Goal: Contribute content: Contribute content

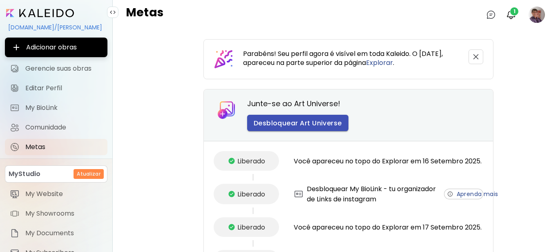
click at [298, 123] on span "Desbloquear Art Universe" at bounding box center [298, 123] width 88 height 9
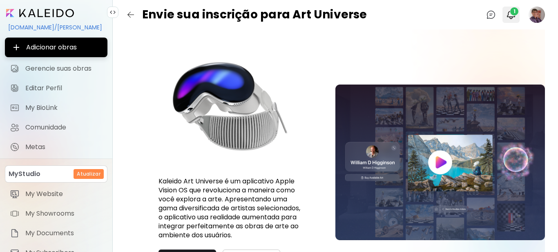
click at [510, 15] on img "button" at bounding box center [512, 15] width 10 height 10
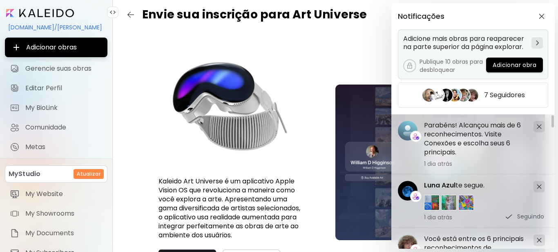
click at [517, 64] on span "Adicionar obra" at bounding box center [515, 65] width 44 height 9
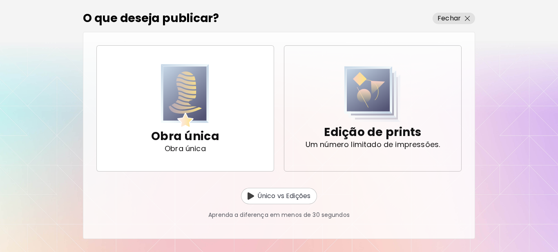
click at [371, 128] on p "Edição de prints" at bounding box center [372, 132] width 97 height 16
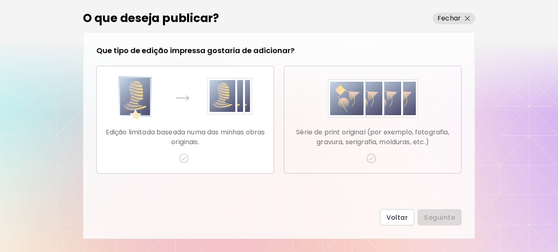
click at [373, 159] on img "button" at bounding box center [372, 159] width 10 height 10
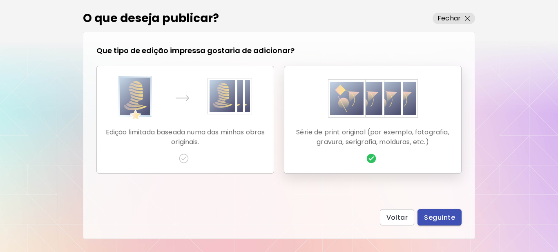
click at [439, 222] on span "Seguinte" at bounding box center [439, 217] width 31 height 9
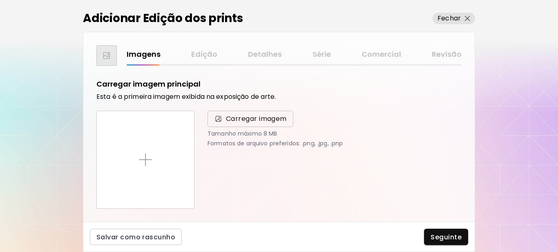
click at [240, 113] on span "Carregar imagem" at bounding box center [251, 119] width 86 height 16
click at [0, 0] on input "Carregar imagem" at bounding box center [0, 0] width 0 height 0
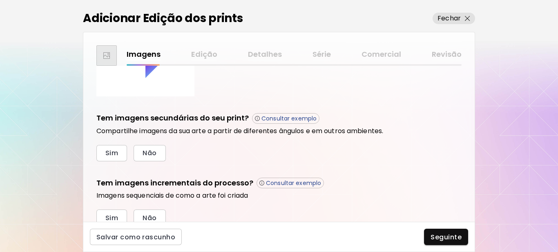
scroll to position [146, 0]
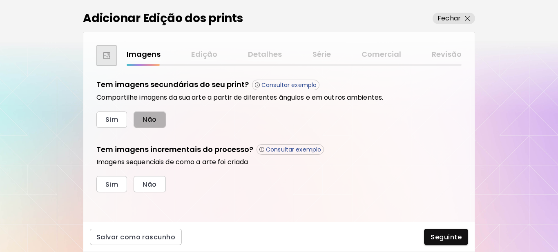
click at [159, 119] on button "Não" at bounding box center [150, 120] width 32 height 16
click at [110, 185] on span "Sim" at bounding box center [111, 184] width 13 height 9
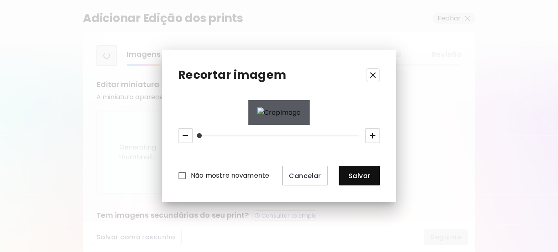
scroll to position [277, 0]
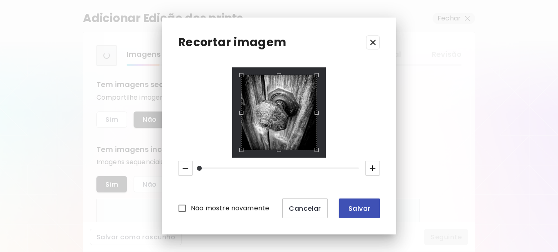
click at [362, 207] on span "Salvar" at bounding box center [360, 208] width 28 height 9
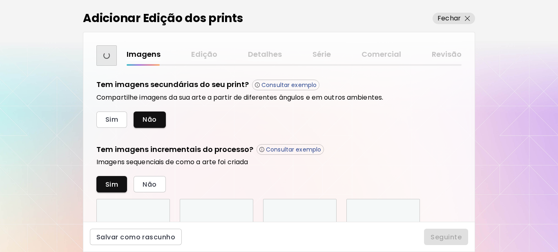
scroll to position [317, 0]
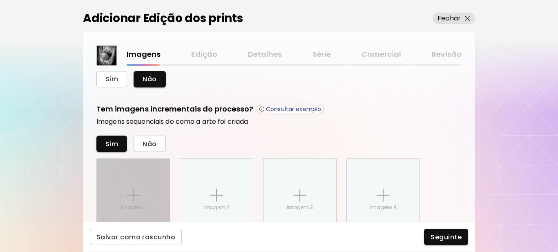
click at [129, 197] on img at bounding box center [133, 195] width 13 height 13
click at [0, 0] on input "Imagem 1" at bounding box center [0, 0] width 0 height 0
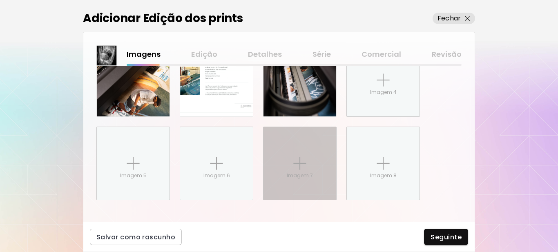
scroll to position [440, 0]
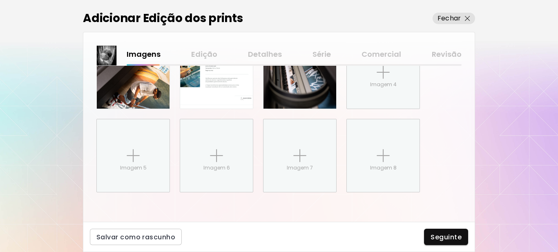
click at [441, 235] on span "Seguinte" at bounding box center [446, 237] width 31 height 9
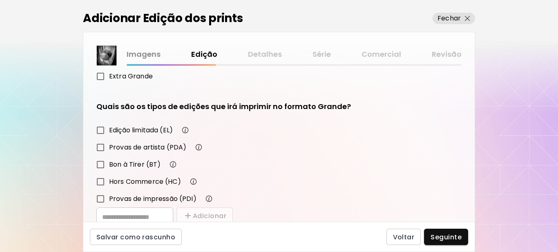
scroll to position [143, 0]
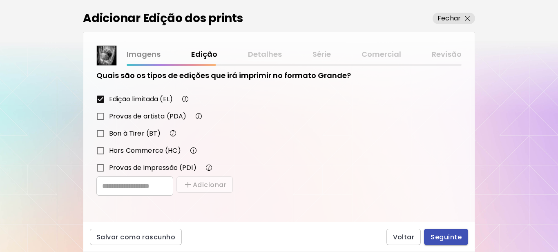
click at [440, 238] on span "Seguinte" at bounding box center [446, 237] width 31 height 9
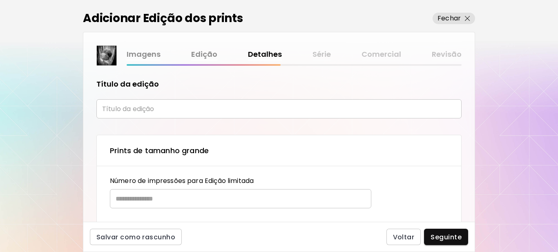
click at [142, 110] on input "text" at bounding box center [278, 108] width 365 height 19
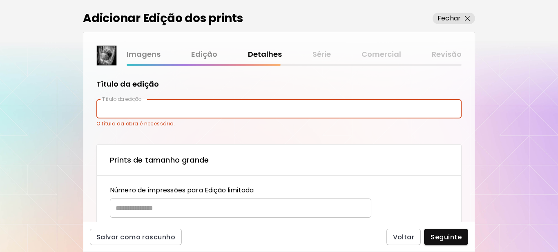
click at [167, 111] on input "text" at bounding box center [278, 108] width 365 height 19
paste input "**********"
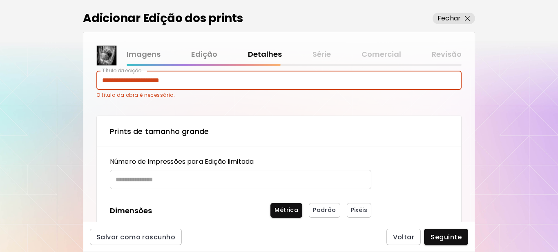
scroll to position [41, 0]
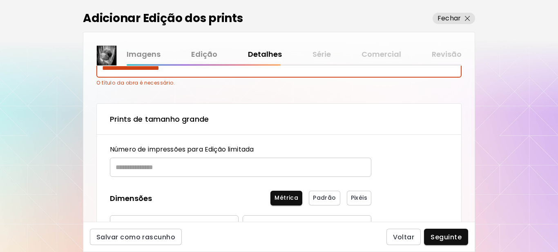
type input "**********"
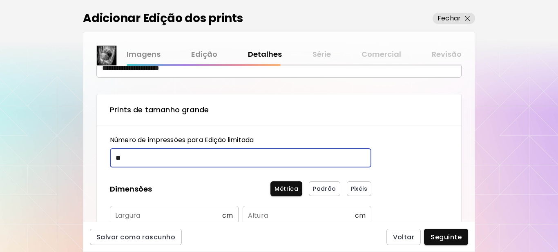
type input "**"
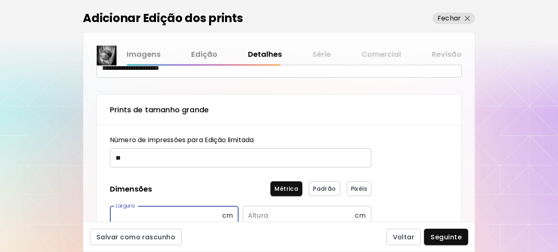
click at [157, 214] on input "text" at bounding box center [166, 215] width 112 height 19
type input "**"
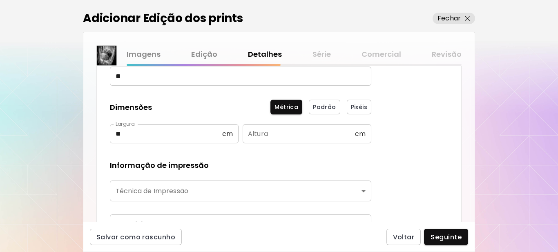
click at [268, 132] on input "text" at bounding box center [299, 133] width 112 height 19
type input "**"
click at [235, 192] on body "**********" at bounding box center [279, 126] width 558 height 252
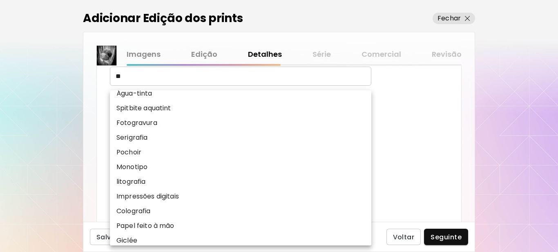
scroll to position [101, 0]
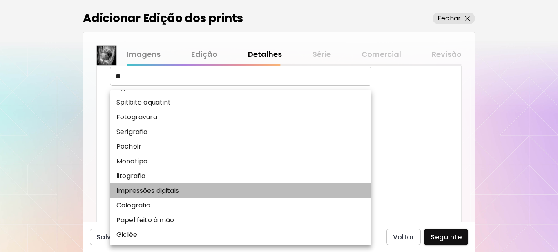
click at [164, 190] on p "Impressões digitais" at bounding box center [148, 191] width 63 height 10
type input "**********"
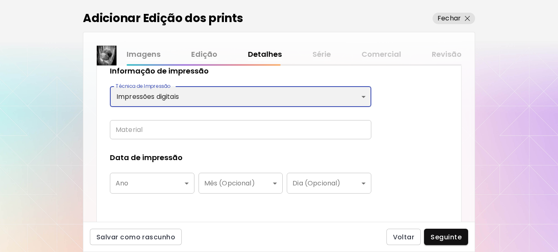
scroll to position [245, 0]
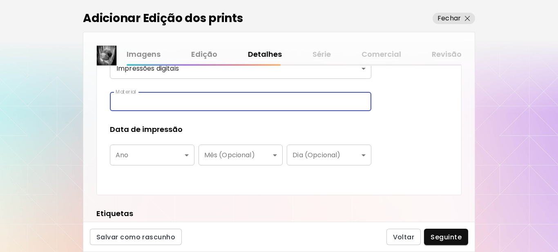
click at [153, 101] on input "text" at bounding box center [241, 101] width 262 height 19
type input "**********"
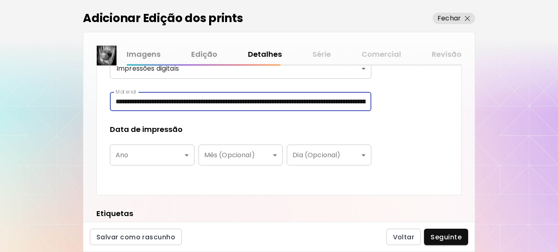
click at [154, 155] on body "**********" at bounding box center [279, 126] width 558 height 252
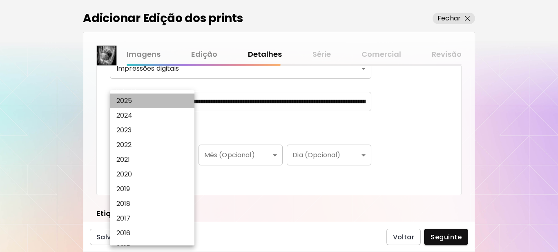
click at [123, 99] on p "2025" at bounding box center [125, 101] width 16 height 10
type input "****"
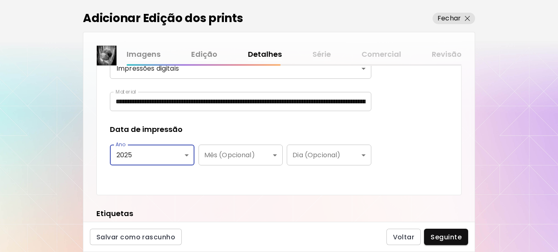
click at [402, 137] on div "**********" at bounding box center [278, 43] width 365 height 306
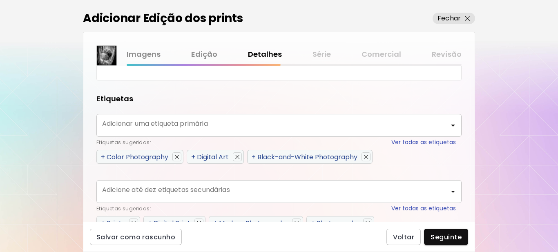
scroll to position [409, 0]
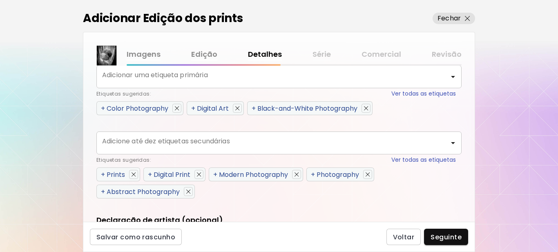
click at [255, 109] on span "+" at bounding box center [254, 108] width 4 height 9
type input "**********"
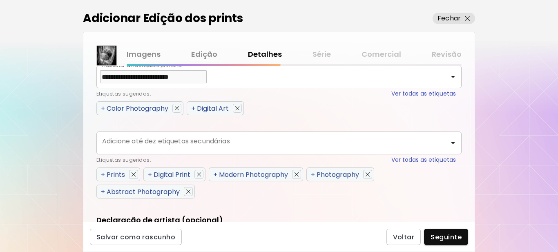
click at [105, 174] on span "+" at bounding box center [103, 174] width 4 height 9
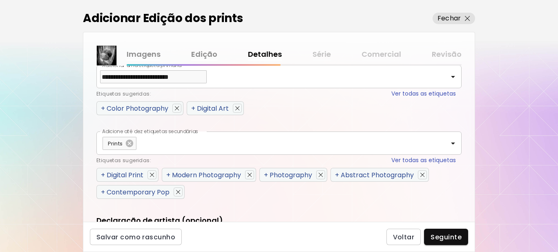
click at [104, 175] on span "+" at bounding box center [103, 174] width 4 height 9
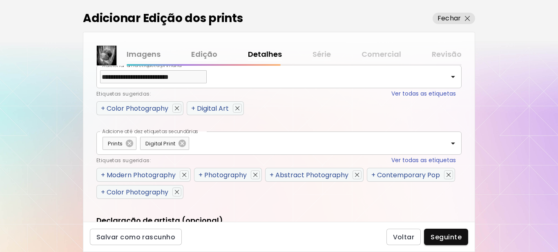
click at [104, 175] on span "+" at bounding box center [103, 174] width 4 height 9
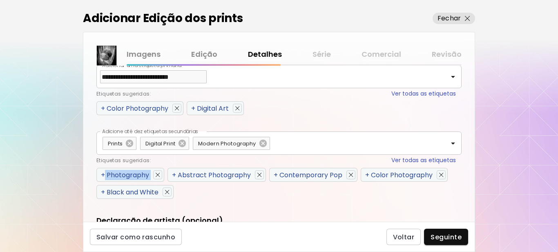
click at [104, 175] on span "+" at bounding box center [103, 174] width 4 height 9
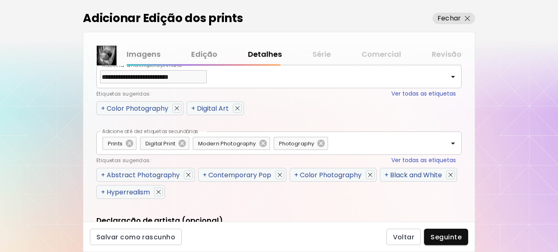
click at [104, 175] on span "+" at bounding box center [103, 174] width 4 height 9
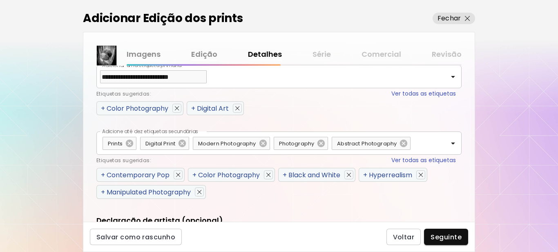
click at [104, 175] on span "+" at bounding box center [103, 174] width 4 height 9
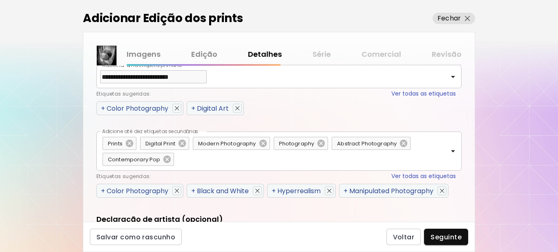
click at [104, 190] on span "+" at bounding box center [103, 190] width 4 height 9
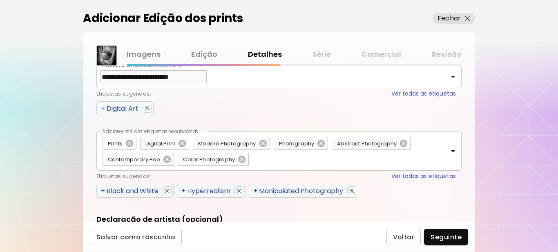
click at [104, 190] on span "+" at bounding box center [103, 190] width 4 height 9
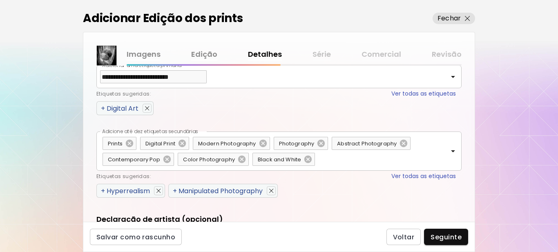
click at [104, 190] on span "+" at bounding box center [103, 190] width 4 height 9
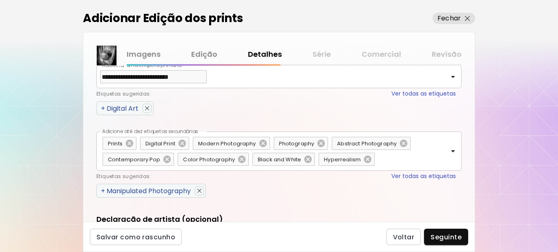
click at [104, 190] on span "+" at bounding box center [103, 190] width 4 height 9
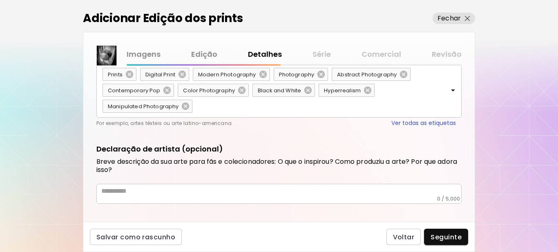
scroll to position [486, 0]
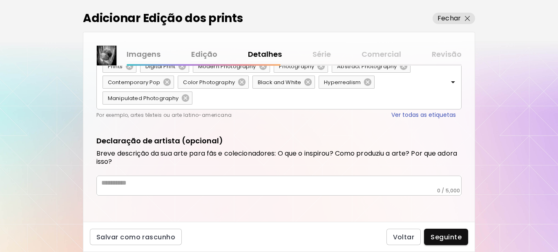
click at [168, 186] on div "* ​" at bounding box center [278, 186] width 365 height 20
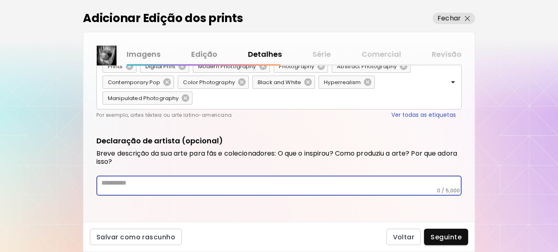
paste textarea "**********"
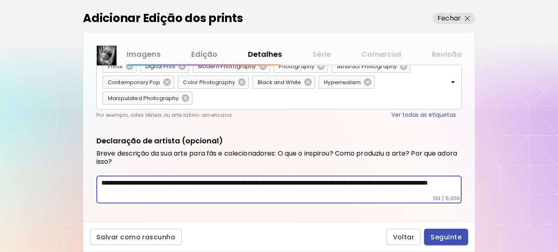
type textarea "**********"
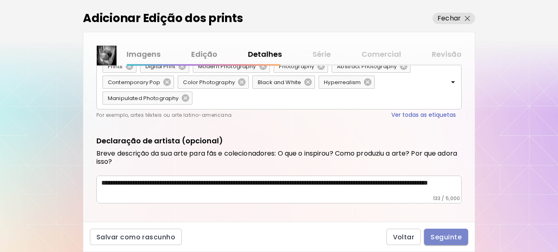
click at [450, 240] on span "Seguinte" at bounding box center [446, 237] width 31 height 9
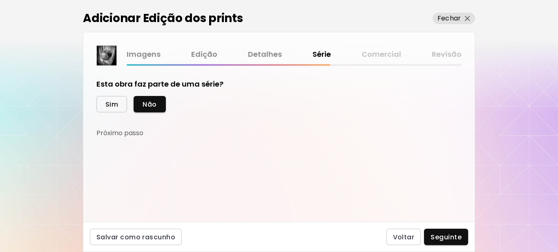
click at [118, 106] on span "Sim" at bounding box center [111, 104] width 13 height 9
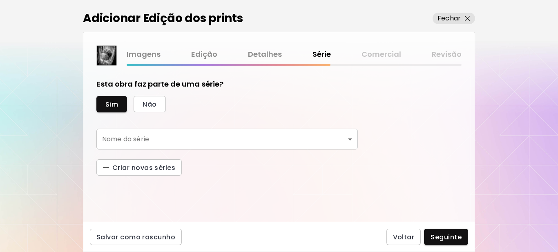
click at [253, 135] on body "[DOMAIN_NAME]/[PERSON_NAME] Adicionar obras Gerencie suas obras Editar Perfil M…" at bounding box center [279, 126] width 558 height 252
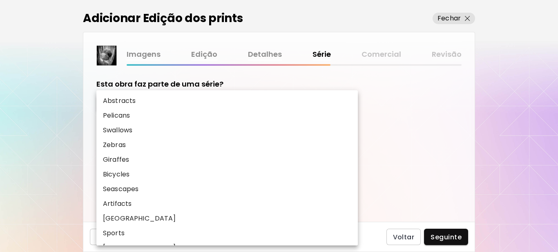
click at [122, 205] on p "Artifacts" at bounding box center [117, 204] width 29 height 10
type input "*********"
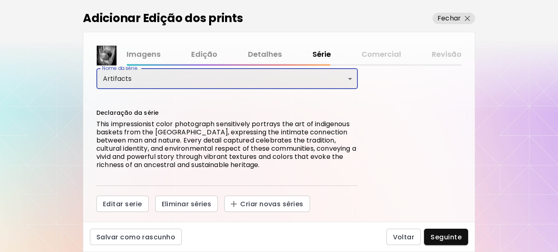
scroll to position [77, 0]
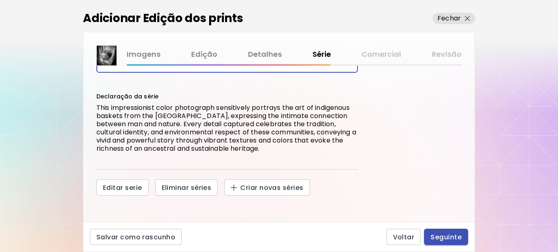
click at [442, 236] on span "Seguinte" at bounding box center [446, 237] width 31 height 9
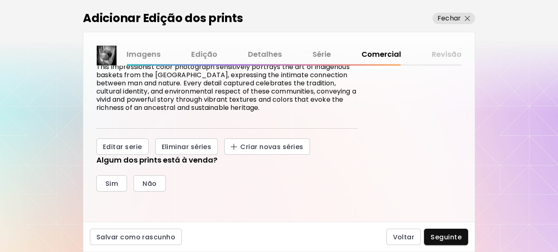
scroll to position [123, 0]
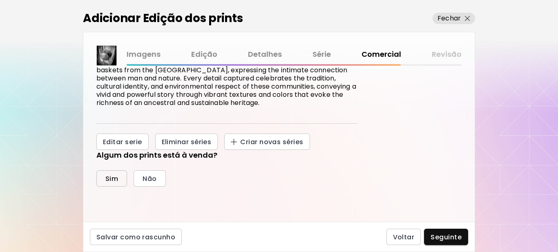
click at [109, 179] on span "Sim" at bounding box center [111, 179] width 13 height 9
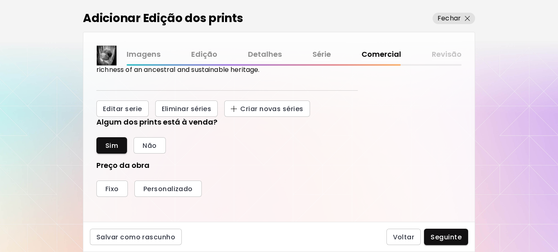
scroll to position [204, 0]
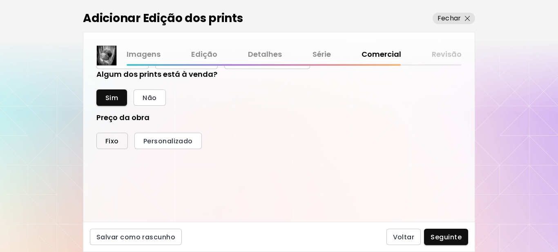
click at [106, 141] on span "Fixo" at bounding box center [111, 141] width 13 height 9
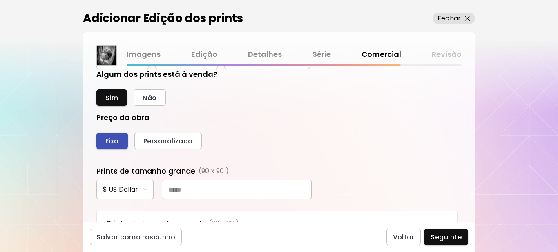
scroll to position [308, 357]
click at [208, 189] on input "text" at bounding box center [237, 190] width 150 height 20
type input "***"
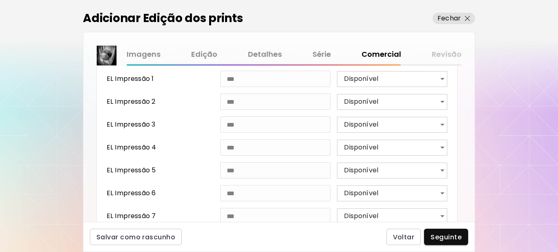
scroll to position [490, 0]
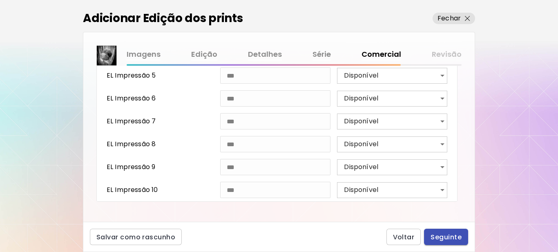
click at [439, 237] on span "Seguinte" at bounding box center [446, 237] width 31 height 9
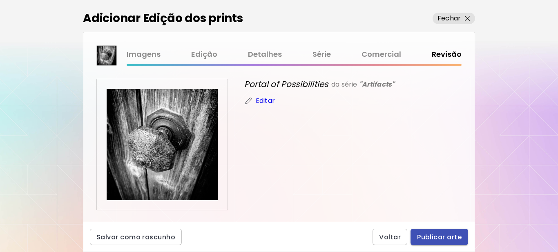
click at [446, 235] on span "Publicar arte" at bounding box center [439, 237] width 45 height 9
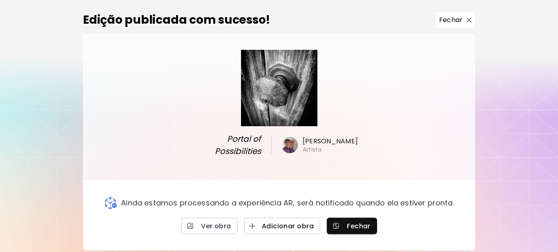
click at [275, 227] on span "Adicionar obra" at bounding box center [282, 226] width 63 height 9
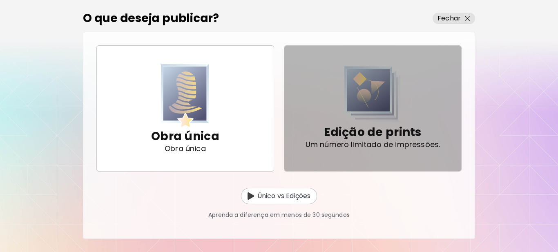
click at [372, 122] on img "button" at bounding box center [373, 94] width 56 height 56
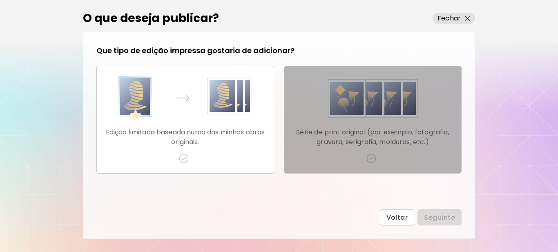
click at [354, 123] on div "Série de print original (por exemplo, fotografia, gravura, serigrafia, molduras…" at bounding box center [373, 119] width 164 height 87
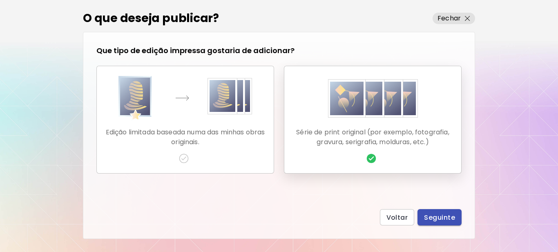
click at [433, 218] on span "Seguinte" at bounding box center [439, 217] width 31 height 9
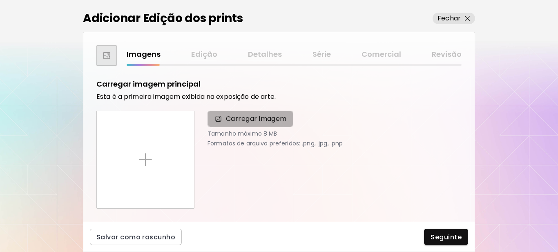
click at [243, 122] on span "Carregar imagem" at bounding box center [256, 119] width 61 height 10
click at [0, 0] on input "Carregar imagem" at bounding box center [0, 0] width 0 height 0
